Goal: Task Accomplishment & Management: Use online tool/utility

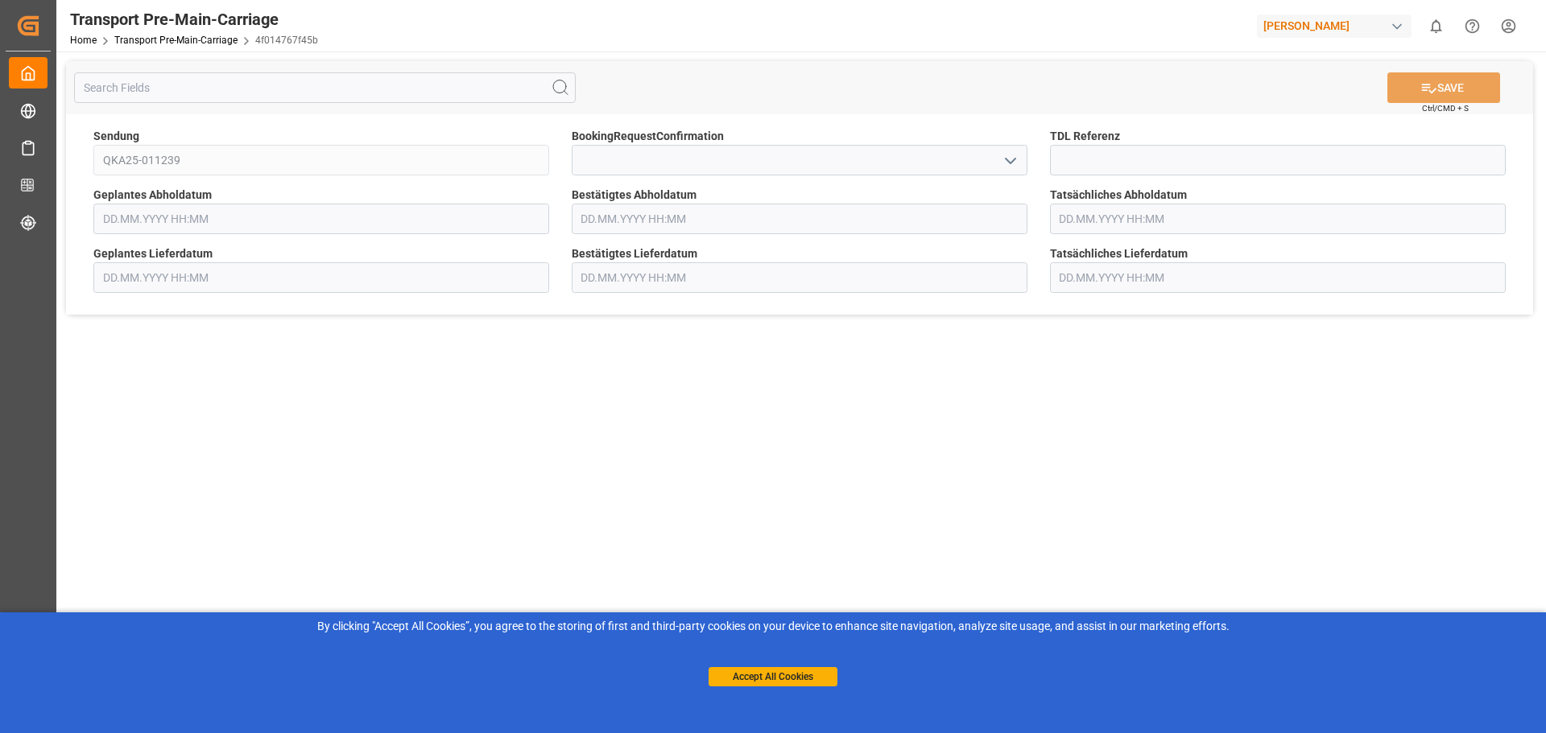
type input "[DATE] 00:00"
click at [1081, 148] on input at bounding box center [1278, 160] width 456 height 31
click at [1072, 158] on input at bounding box center [1278, 160] width 456 height 31
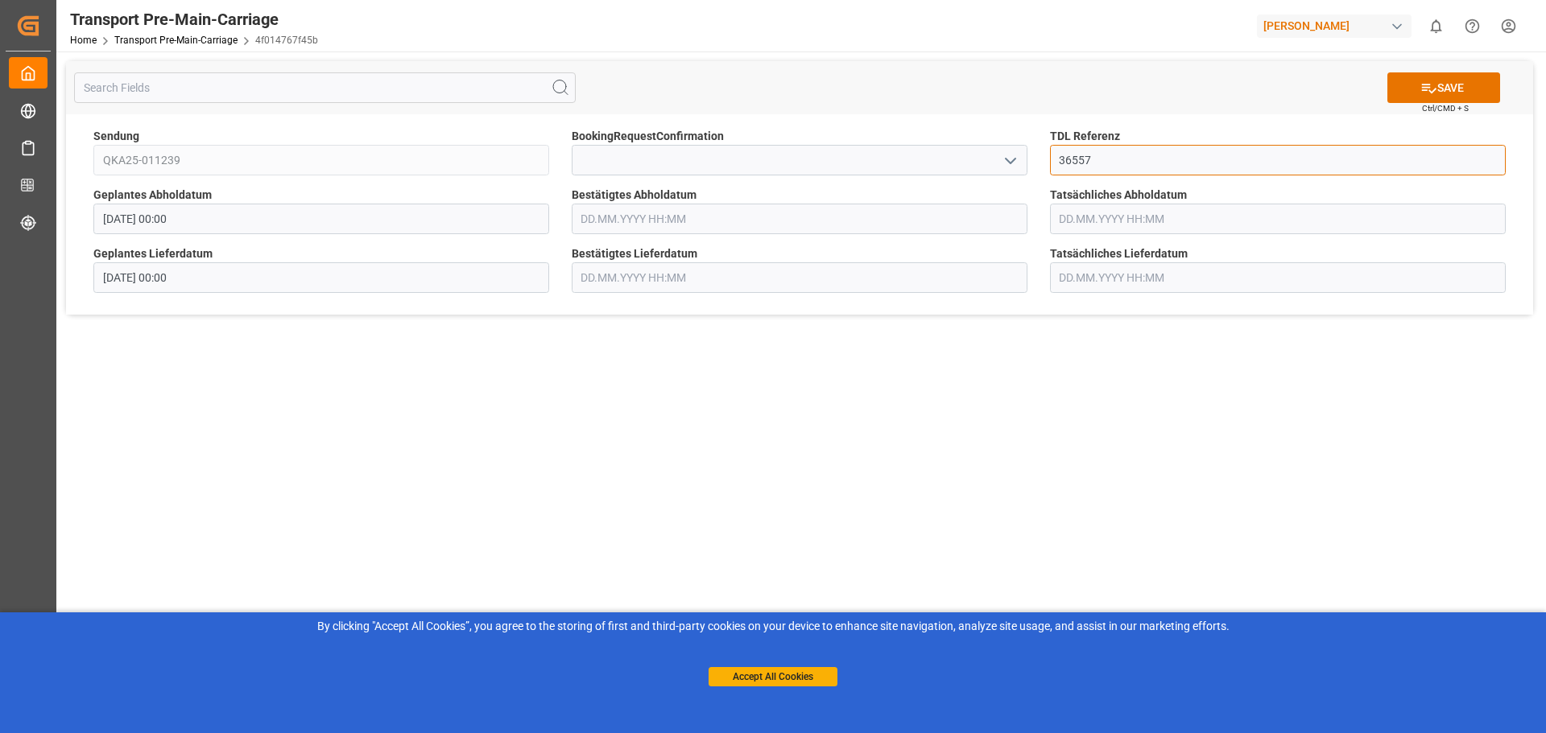
type input "36557"
click at [642, 163] on input at bounding box center [800, 160] width 456 height 31
click at [1006, 227] on input "text" at bounding box center [800, 219] width 456 height 31
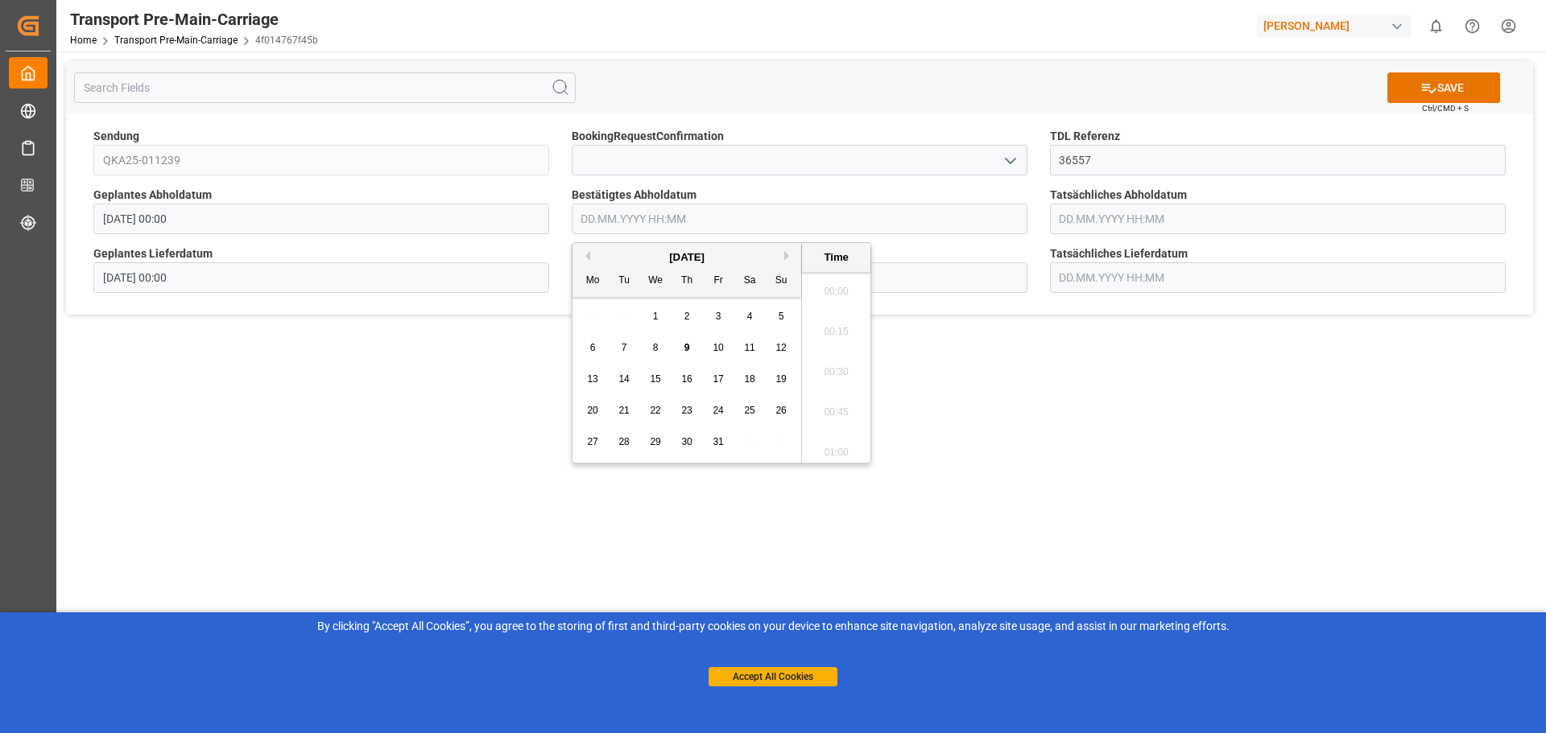
scroll to position [2381, 0]
click at [688, 382] on span "16" at bounding box center [686, 379] width 10 height 11
click at [826, 320] on li "14:00" at bounding box center [836, 327] width 68 height 40
type input "[DATE] 14:00"
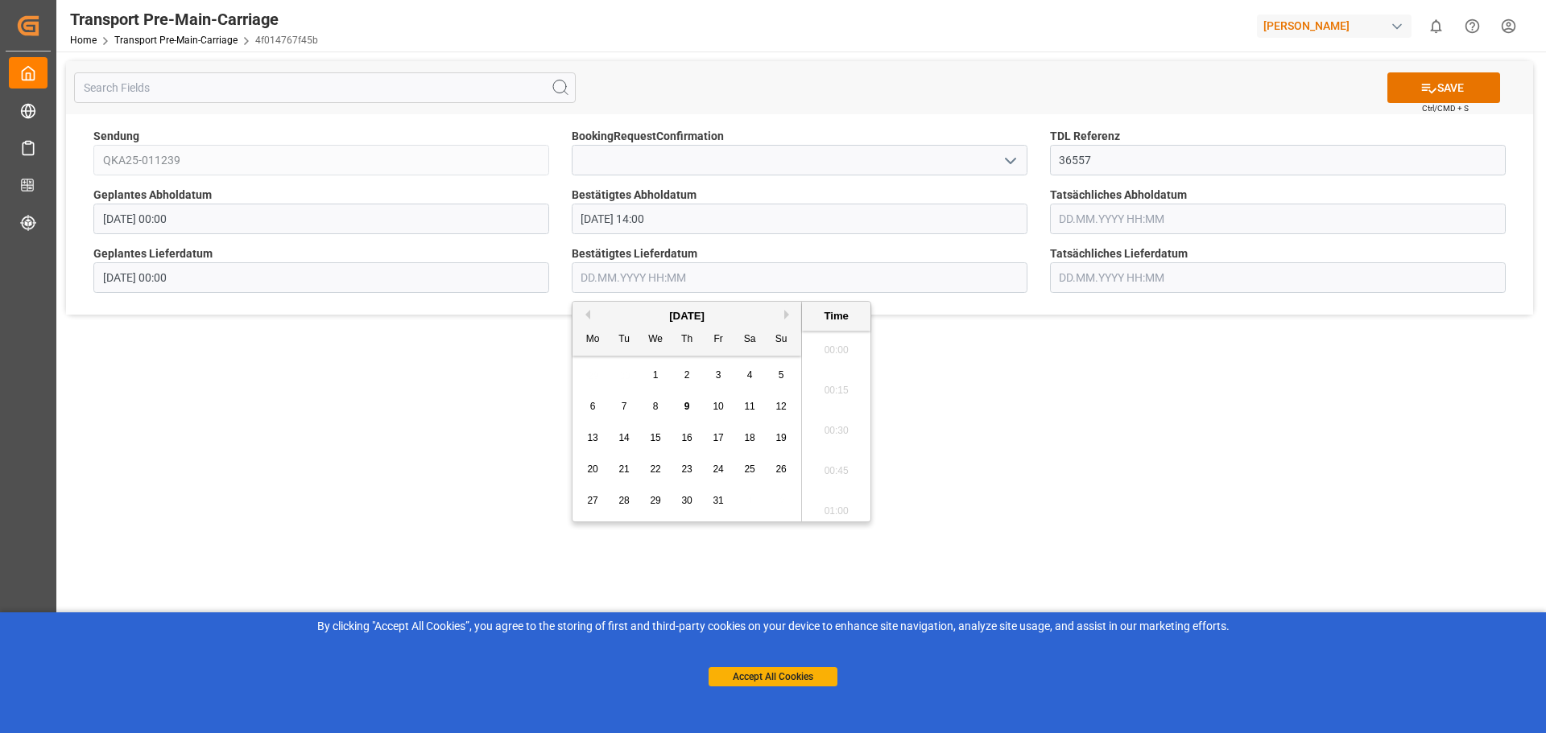
click at [656, 268] on input "text" at bounding box center [800, 277] width 456 height 31
click at [593, 465] on span "20" at bounding box center [592, 469] width 10 height 11
click at [829, 382] on li "13:45" at bounding box center [836, 381] width 68 height 40
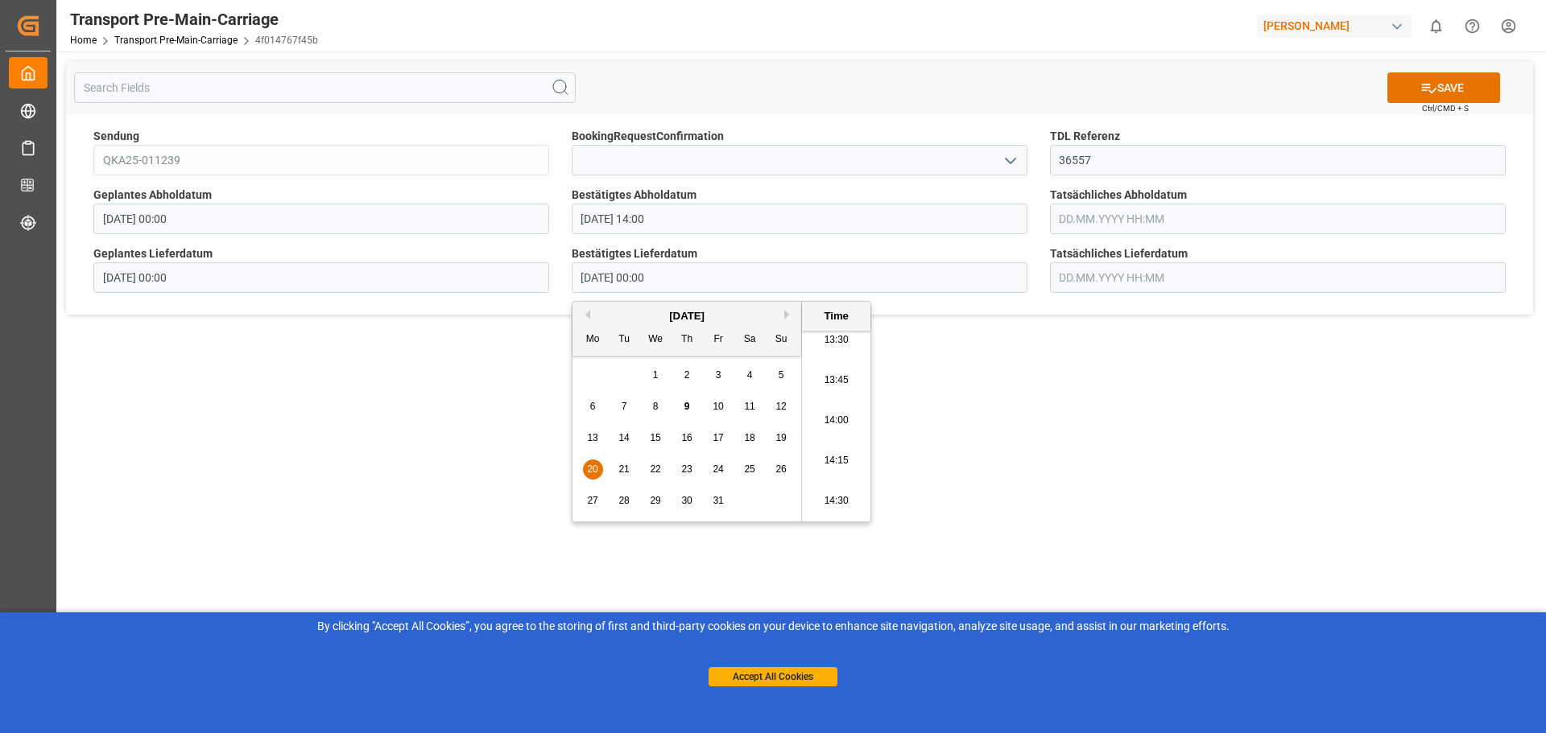
type input "[DATE] 13:45"
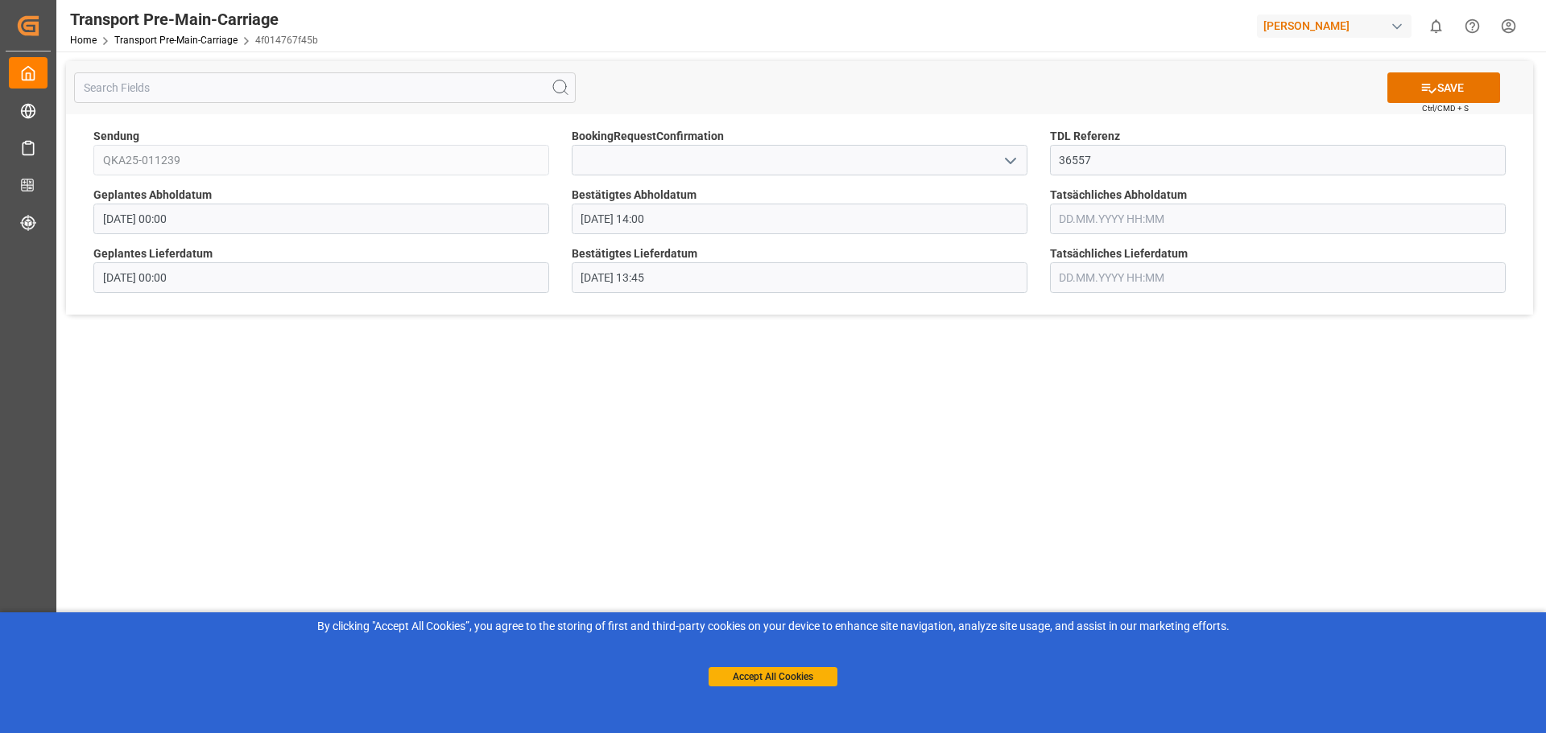
click at [944, 390] on main "SAVE Ctrl/CMD + S Sendung QKA25-011239 BookingRequestConfirmation TDL Referenz …" at bounding box center [799, 388] width 1486 height 673
click at [1458, 87] on button "SAVE" at bounding box center [1443, 87] width 113 height 31
